Goal: Task Accomplishment & Management: Manage account settings

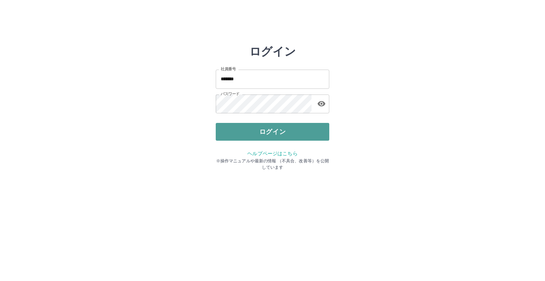
click at [264, 131] on button "ログイン" at bounding box center [273, 132] width 114 height 18
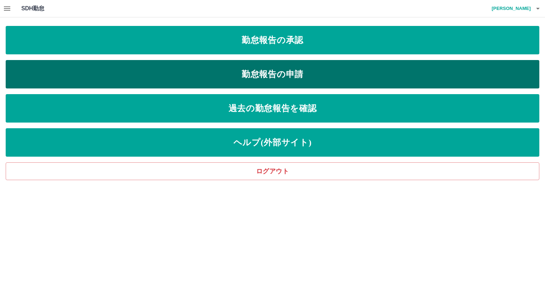
click at [267, 79] on link "勤怠報告の申請" at bounding box center [273, 74] width 534 height 28
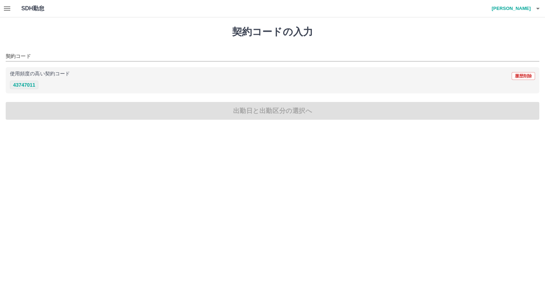
click at [28, 89] on button "43747011" at bounding box center [24, 85] width 28 height 9
type input "********"
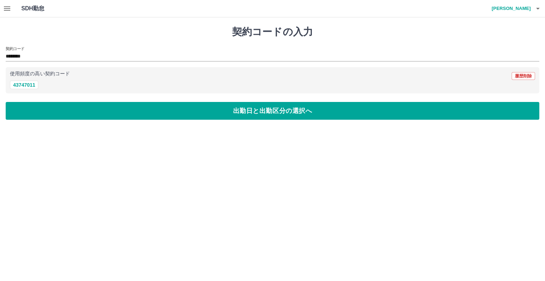
click at [124, 120] on div "契約コードの入力 契約コード ******** 使用頻度の高い契約コード 履歴削除 43747011 出勤日と出勤区分の選択へ" at bounding box center [272, 72] width 545 height 111
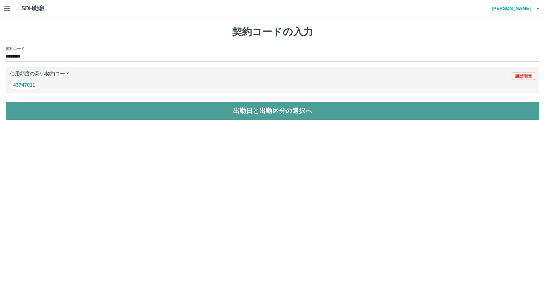
click at [125, 116] on button "出勤日と出勤区分の選択へ" at bounding box center [273, 111] width 534 height 18
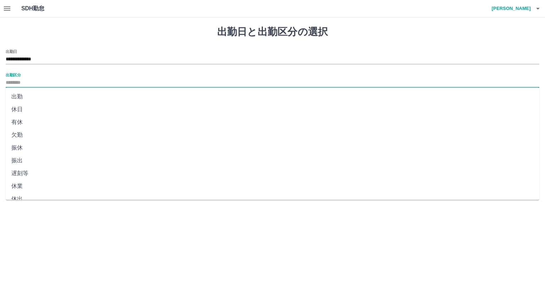
click at [11, 82] on input "出勤区分" at bounding box center [273, 82] width 534 height 9
click at [21, 99] on li "出勤" at bounding box center [273, 96] width 534 height 13
type input "**"
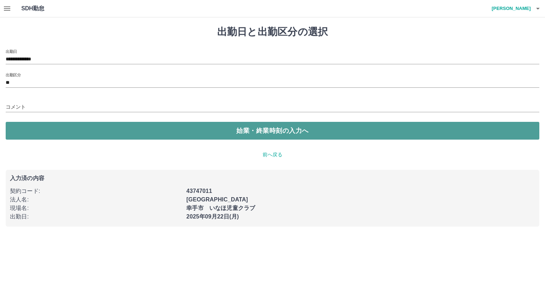
click at [38, 126] on button "始業・終業時刻の入力へ" at bounding box center [273, 131] width 534 height 18
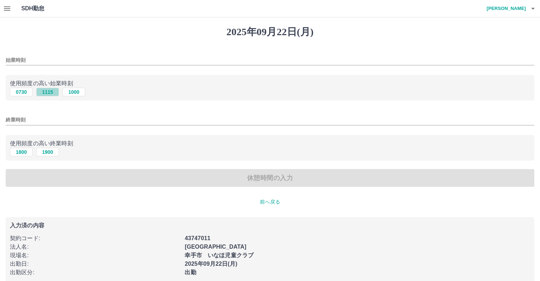
click at [52, 93] on button "1115" at bounding box center [47, 92] width 23 height 9
type input "****"
click at [52, 155] on button "1900" at bounding box center [47, 152] width 23 height 9
type input "****"
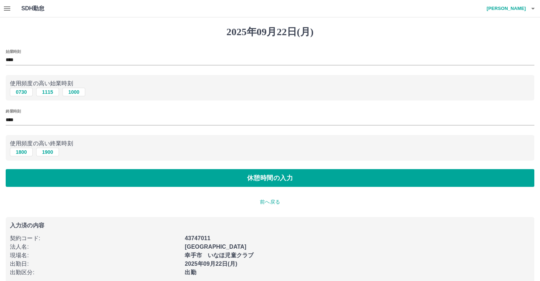
click at [105, 190] on div "[DATE] 始業時刻 **** 使用頻度の高い始業時刻 0730 [DATE] [DATE] 終業時刻 **** 使用頻度の高い終業時刻 [DATE] [D…" at bounding box center [270, 153] width 540 height 273
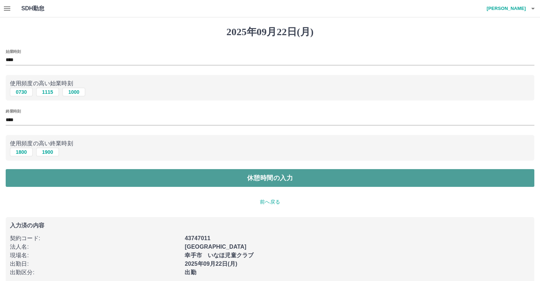
click at [106, 186] on button "休憩時間の入力" at bounding box center [270, 178] width 529 height 18
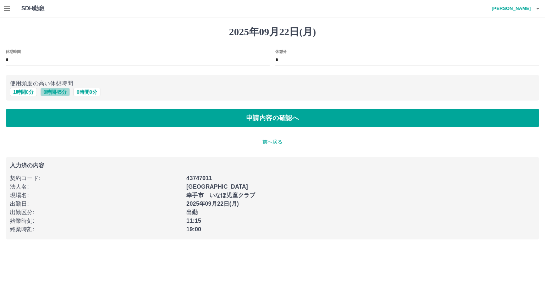
click at [54, 93] on button "0 時間 45 分" at bounding box center [54, 92] width 29 height 9
type input "**"
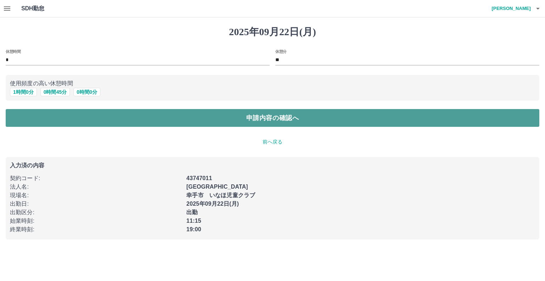
click at [62, 118] on button "申請内容の確認へ" at bounding box center [273, 118] width 534 height 18
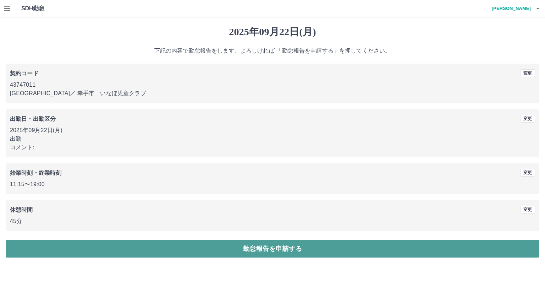
click at [241, 246] on button "勤怠報告を申請する" at bounding box center [273, 249] width 534 height 18
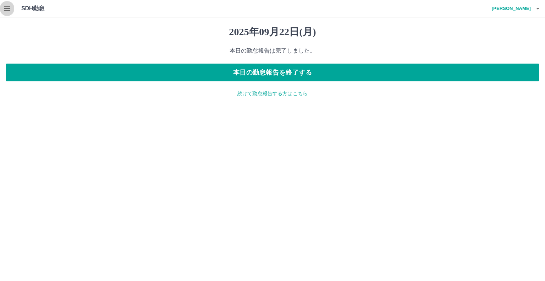
click at [1, 10] on button "button" at bounding box center [7, 8] width 14 height 17
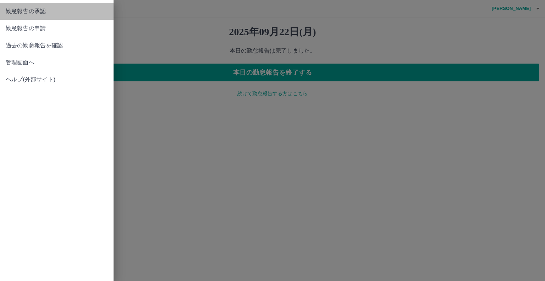
click at [20, 16] on link "勤怠報告の承認" at bounding box center [57, 11] width 114 height 17
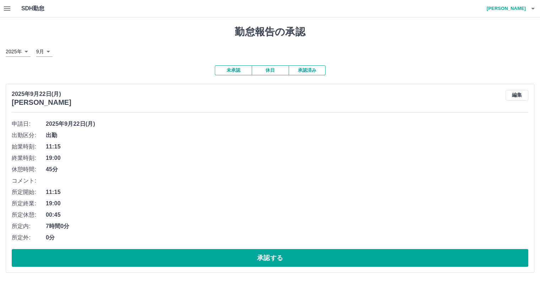
click at [235, 73] on button "未承認" at bounding box center [233, 70] width 37 height 10
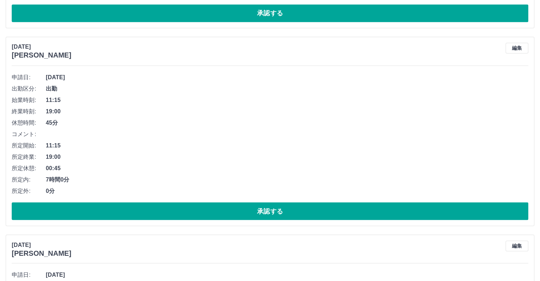
scroll to position [4046, 0]
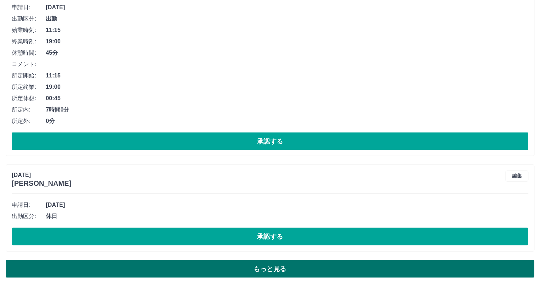
click at [223, 262] on button "もっと見る" at bounding box center [270, 269] width 529 height 18
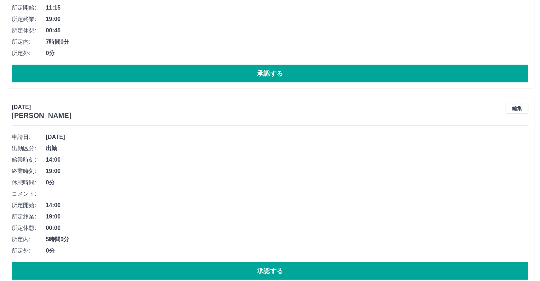
scroll to position [4707, 0]
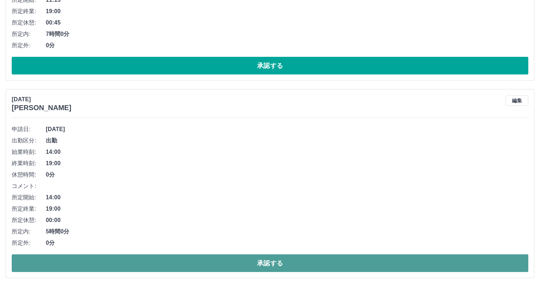
click at [194, 258] on button "承認する" at bounding box center [270, 263] width 517 height 18
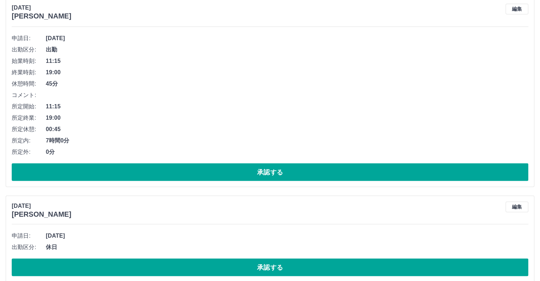
scroll to position [4046, 0]
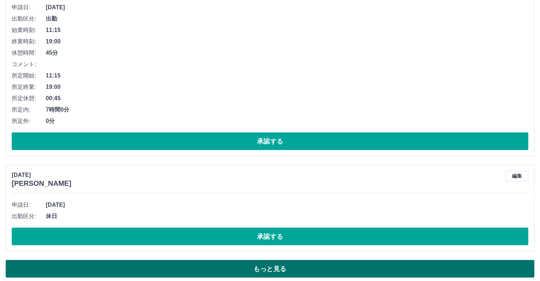
click at [182, 266] on button "もっと見る" at bounding box center [270, 269] width 529 height 18
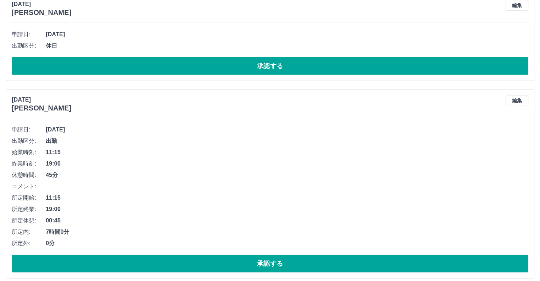
scroll to position [4510, 0]
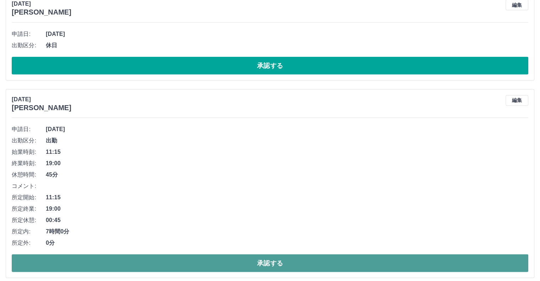
click at [187, 255] on button "承認する" at bounding box center [270, 263] width 517 height 18
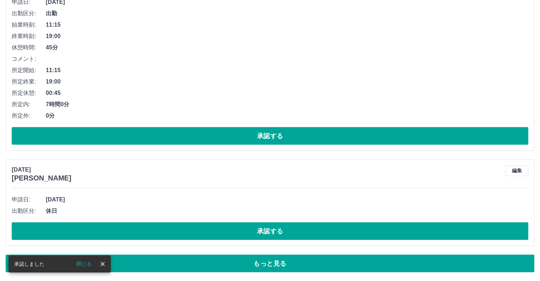
scroll to position [4046, 0]
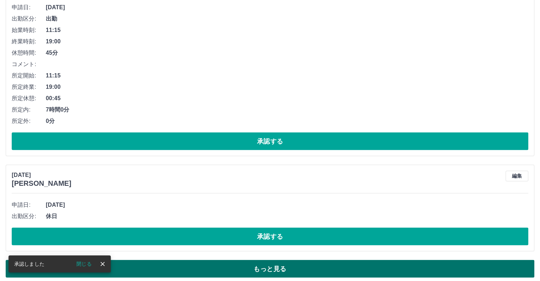
drag, startPoint x: 178, startPoint y: 253, endPoint x: 178, endPoint y: 260, distance: 6.7
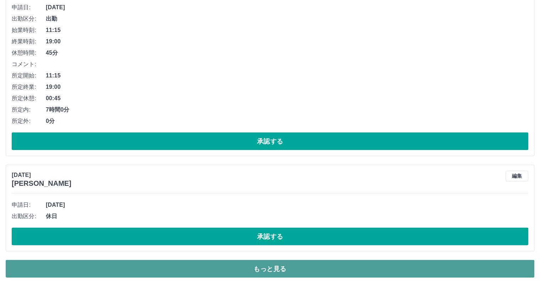
click at [178, 260] on button "もっと見る" at bounding box center [270, 269] width 529 height 18
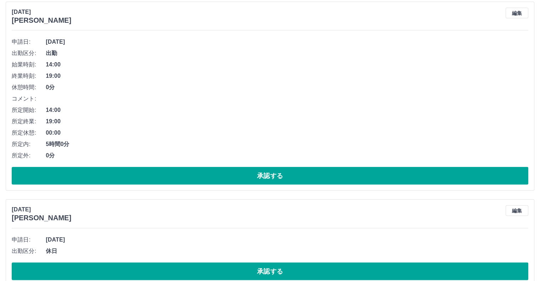
scroll to position [4313, 0]
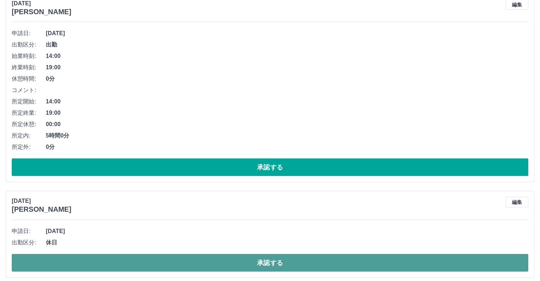
click at [174, 256] on button "承認する" at bounding box center [270, 263] width 517 height 18
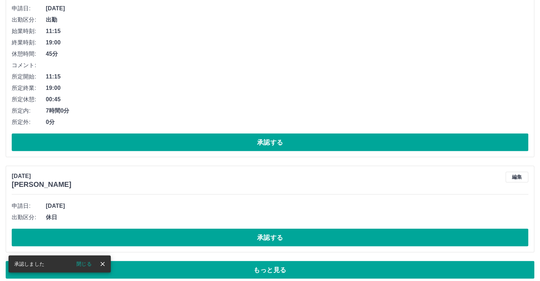
scroll to position [4046, 0]
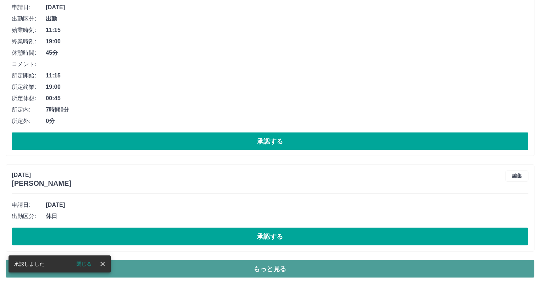
click at [169, 260] on button "もっと見る" at bounding box center [270, 269] width 529 height 18
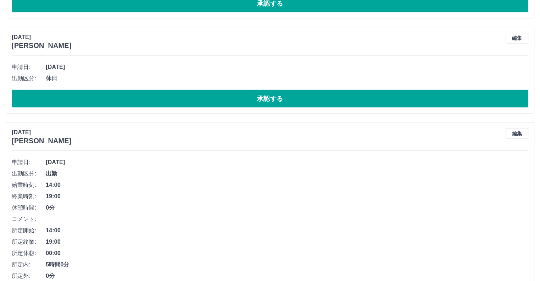
scroll to position [4218, 0]
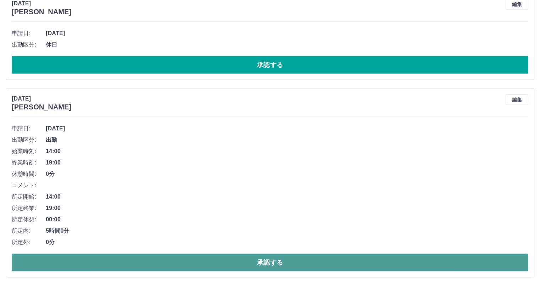
click at [169, 254] on button "承認する" at bounding box center [270, 263] width 517 height 18
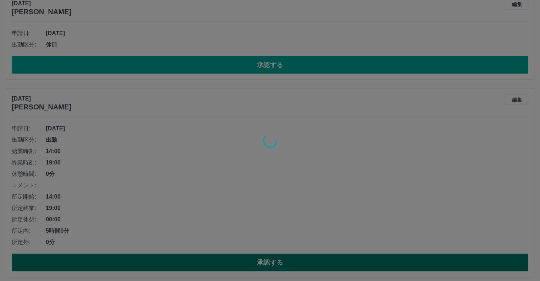
scroll to position [4020, 0]
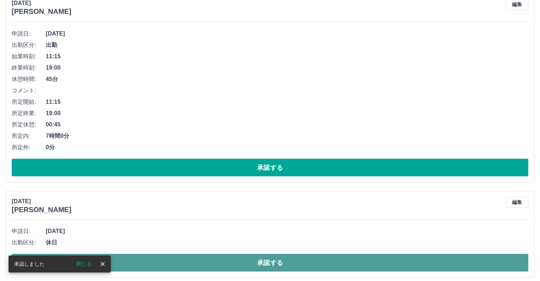
click at [169, 254] on button "承認する" at bounding box center [270, 263] width 517 height 18
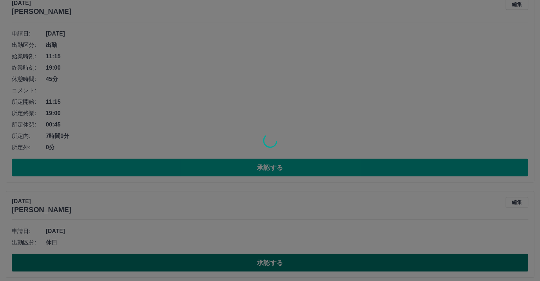
scroll to position [3925, 0]
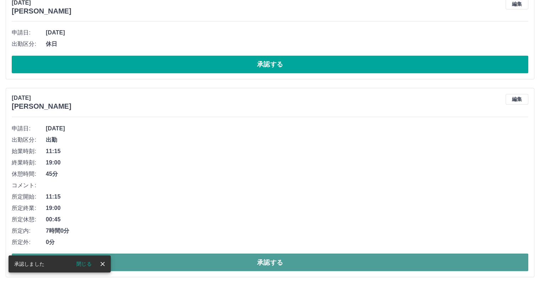
click at [166, 253] on button "承認する" at bounding box center [270, 262] width 517 height 18
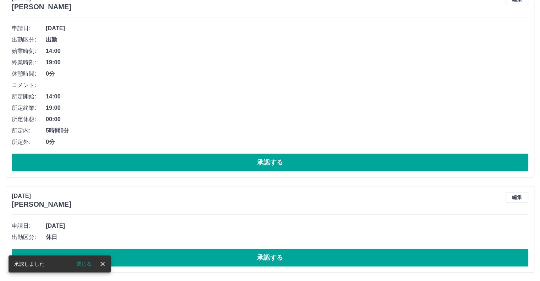
scroll to position [3728, 0]
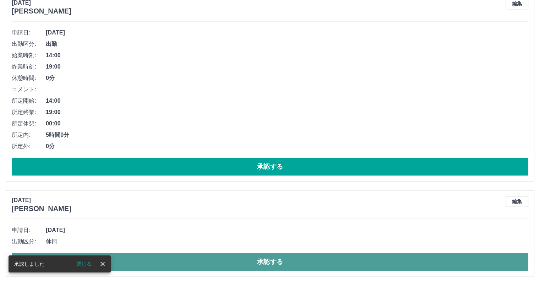
click at [162, 258] on button "承認する" at bounding box center [270, 262] width 517 height 18
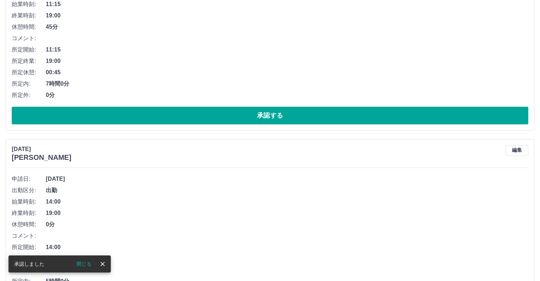
scroll to position [3633, 0]
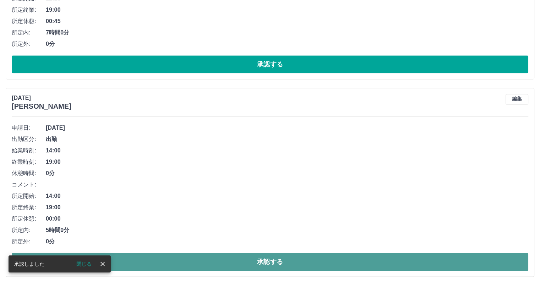
click at [158, 254] on button "承認する" at bounding box center [270, 262] width 517 height 18
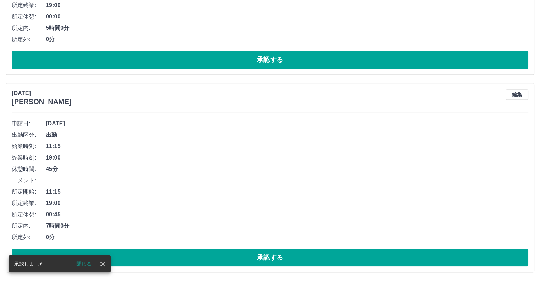
scroll to position [3435, 0]
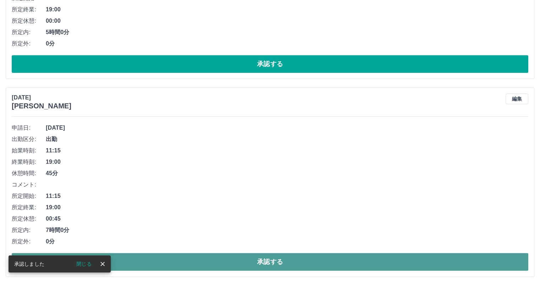
click at [160, 258] on button "承認する" at bounding box center [270, 262] width 517 height 18
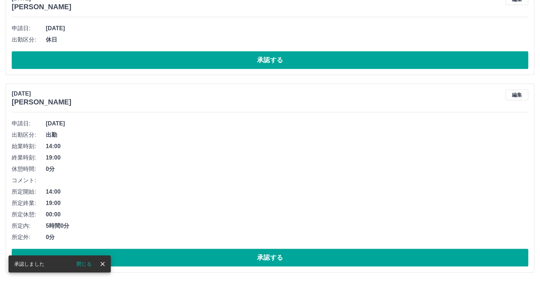
scroll to position [3238, 0]
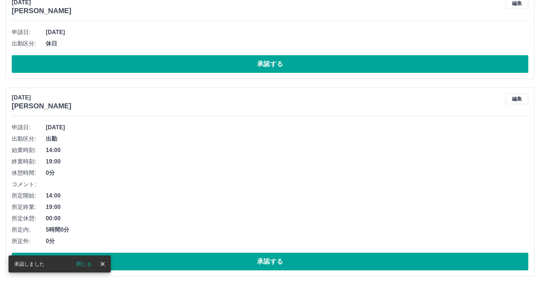
click at [160, 258] on button "承認する" at bounding box center [270, 261] width 517 height 18
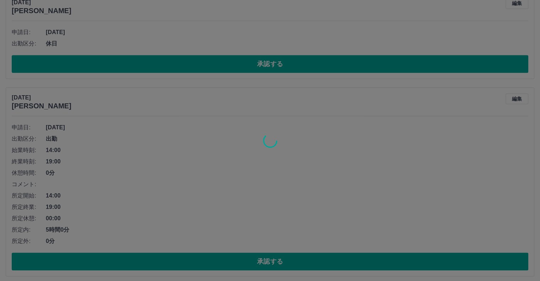
scroll to position [3041, 0]
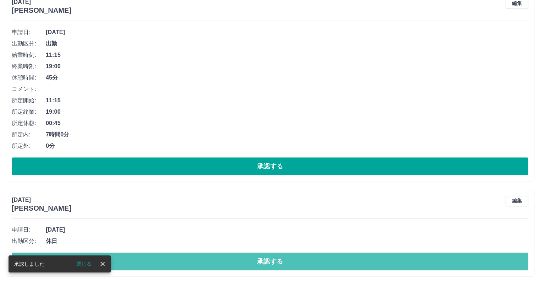
click at [160, 258] on button "承認する" at bounding box center [270, 261] width 517 height 18
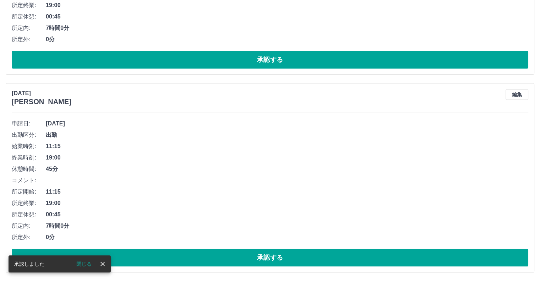
scroll to position [2946, 0]
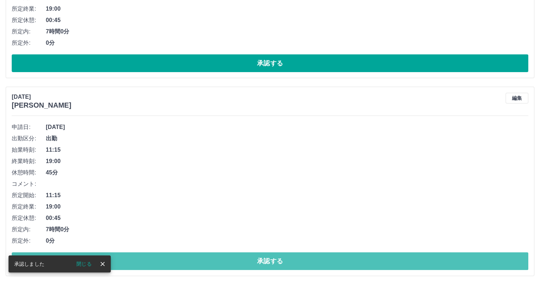
click at [161, 260] on button "承認する" at bounding box center [270, 261] width 517 height 18
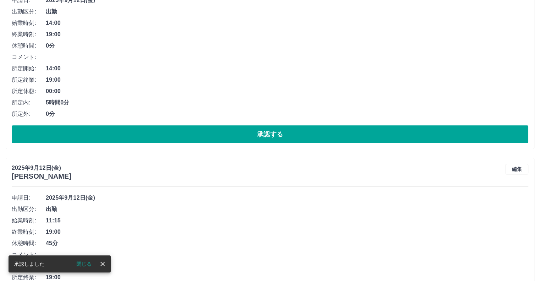
scroll to position [2748, 0]
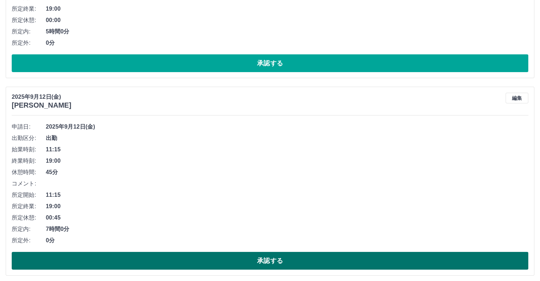
click at [146, 254] on button "承認する" at bounding box center [270, 261] width 517 height 18
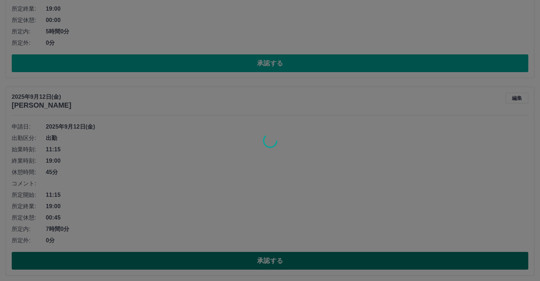
scroll to position [2551, 0]
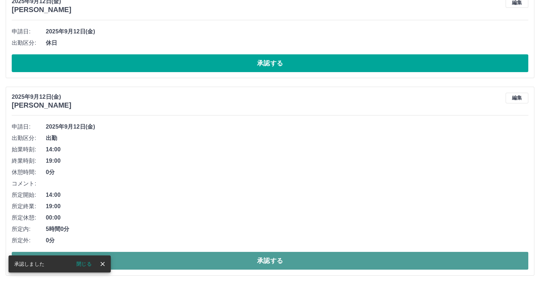
click at [147, 256] on button "承認する" at bounding box center [270, 261] width 517 height 18
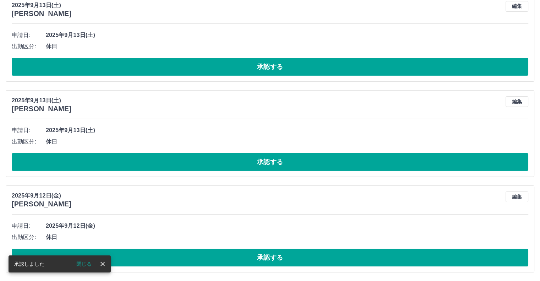
scroll to position [2354, 0]
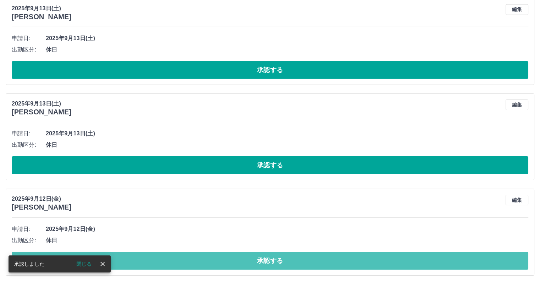
click at [147, 256] on button "承認する" at bounding box center [270, 261] width 517 height 18
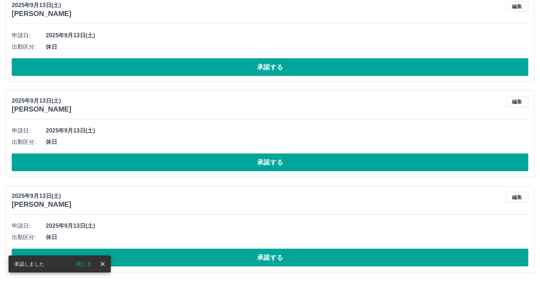
scroll to position [2259, 0]
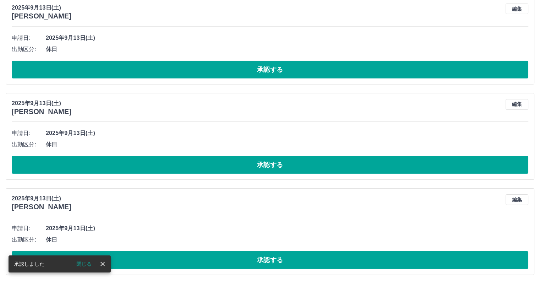
click at [147, 256] on button "承認する" at bounding box center [270, 260] width 517 height 18
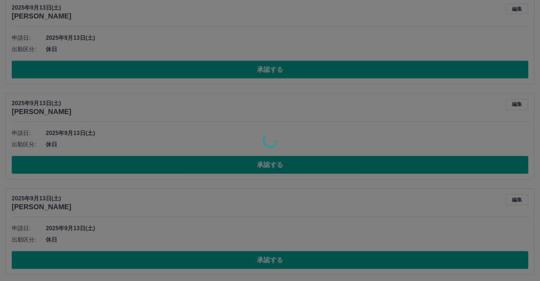
scroll to position [2164, 0]
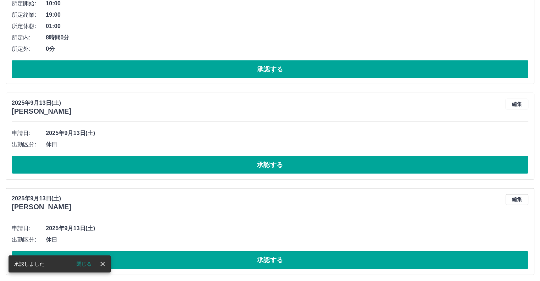
click at [147, 256] on button "承認する" at bounding box center [270, 260] width 517 height 18
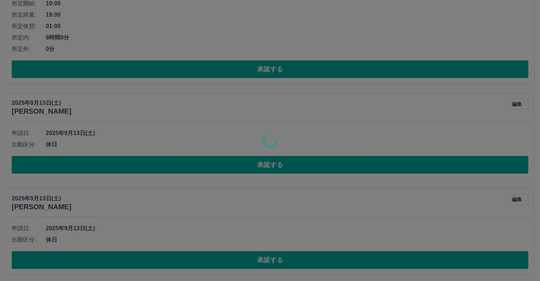
scroll to position [2069, 0]
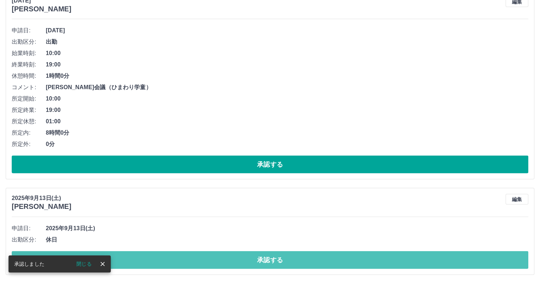
click at [147, 256] on button "承認する" at bounding box center [270, 260] width 517 height 18
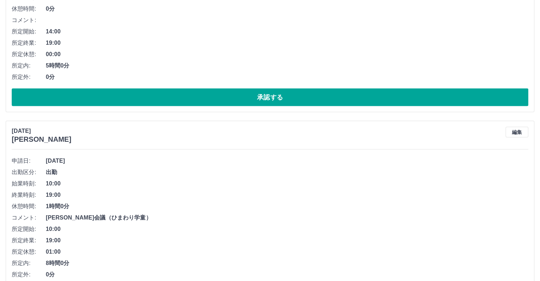
scroll to position [1974, 0]
